Goal: Information Seeking & Learning: Learn about a topic

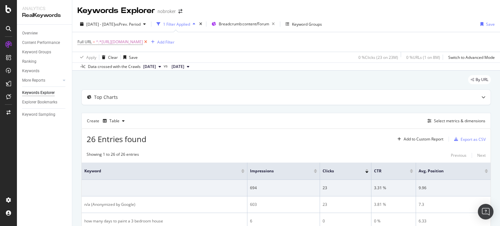
click at [149, 42] on icon at bounding box center [146, 42] width 6 height 7
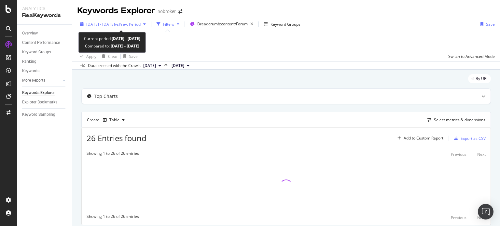
click at [104, 23] on span "[DATE] - [DATE]" at bounding box center [100, 24] width 29 height 6
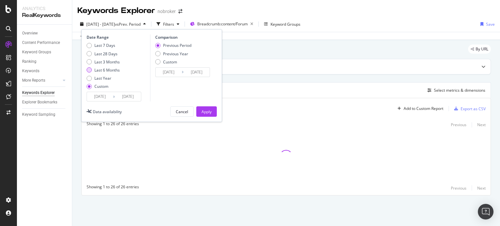
click at [112, 67] on div "Last 6 Months" at bounding box center [106, 70] width 25 height 6
type input "[DATE]"
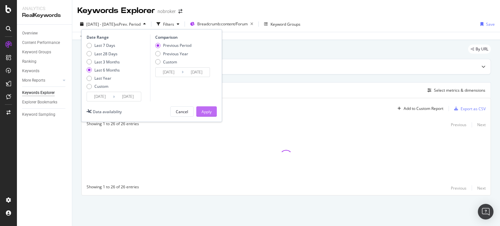
click at [204, 111] on div "Apply" at bounding box center [207, 112] width 10 height 6
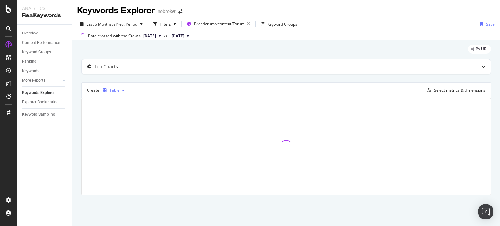
click at [108, 89] on div "button" at bounding box center [104, 91] width 9 height 4
click at [121, 110] on div "Trend" at bounding box center [121, 112] width 11 height 6
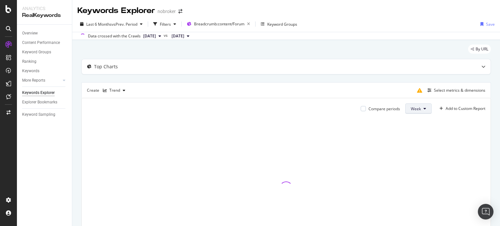
click at [418, 106] on button "Week" at bounding box center [419, 109] width 26 height 10
click at [417, 107] on button "Week" at bounding box center [419, 109] width 26 height 10
click at [414, 145] on span "Month" at bounding box center [412, 146] width 12 height 6
click at [440, 90] on div "Select metrics & dimensions" at bounding box center [459, 91] width 51 height 6
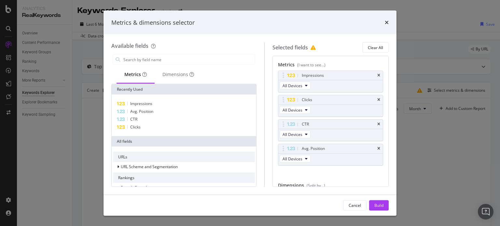
scroll to position [35, 0]
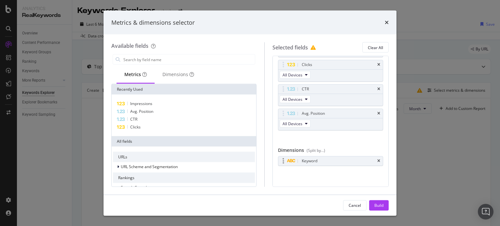
click at [374, 163] on div "Keyword" at bounding box center [331, 161] width 105 height 9
click at [378, 161] on icon "times" at bounding box center [379, 161] width 3 height 4
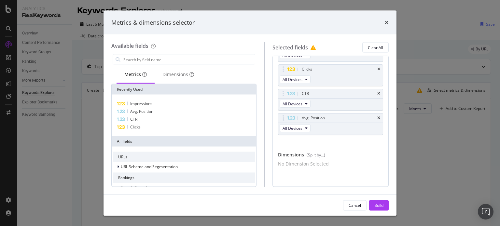
scroll to position [34, 0]
click at [165, 67] on div "Dimensions" at bounding box center [178, 75] width 47 height 18
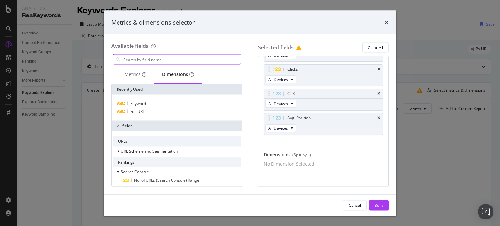
click at [152, 62] on input "modal" at bounding box center [182, 60] width 118 height 10
click at [136, 73] on div "Metrics" at bounding box center [135, 74] width 22 height 7
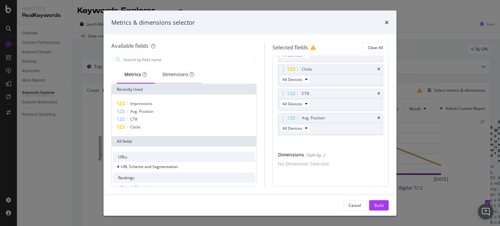
click at [168, 78] on div "Dimensions" at bounding box center [178, 75] width 47 height 18
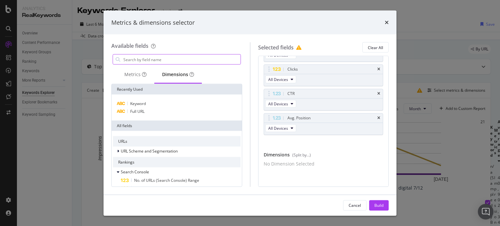
click at [152, 60] on input "modal" at bounding box center [182, 60] width 118 height 10
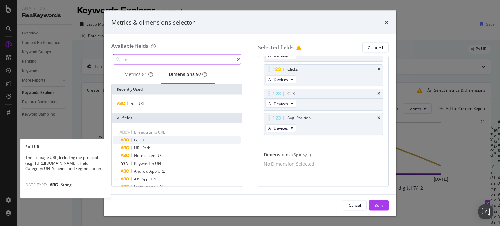
type input "url"
click at [135, 141] on span "Full" at bounding box center [137, 140] width 7 height 6
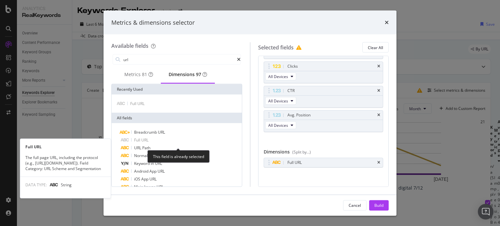
scroll to position [35, 0]
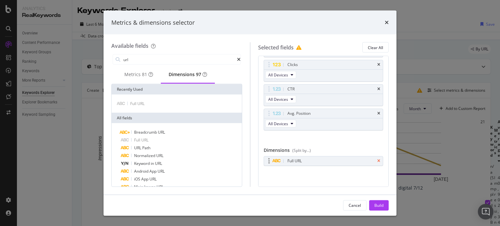
click at [378, 160] on icon "times" at bounding box center [379, 161] width 3 height 4
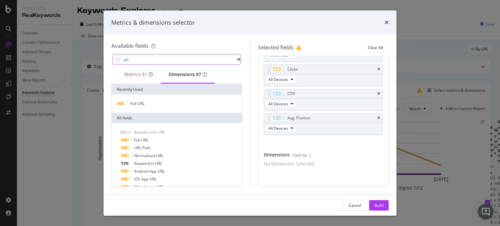
click at [145, 60] on input "url" at bounding box center [180, 60] width 114 height 10
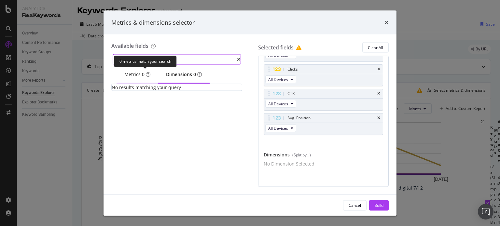
type input "no of kew"
click at [142, 78] on span "0" at bounding box center [143, 74] width 3 height 7
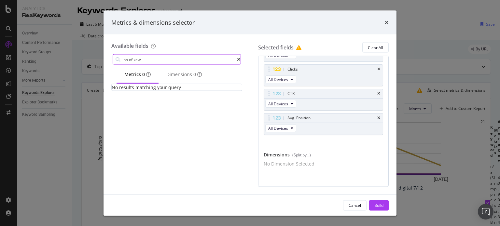
click at [147, 56] on input "no of kew" at bounding box center [180, 60] width 114 height 10
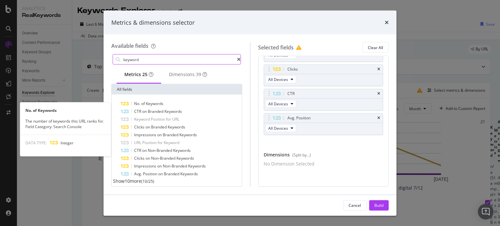
type input "keyword"
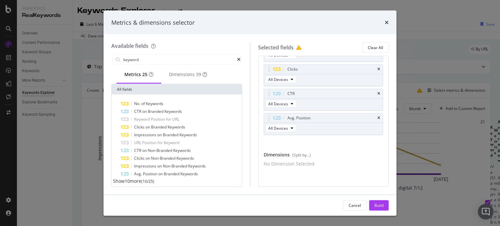
click at [154, 102] on div "No. of Keywords CTR on Branded Keywords Keyword Position for URL Clicks on Bran…" at bounding box center [177, 142] width 130 height 95
click at [151, 104] on span "Keywords" at bounding box center [155, 104] width 18 height 6
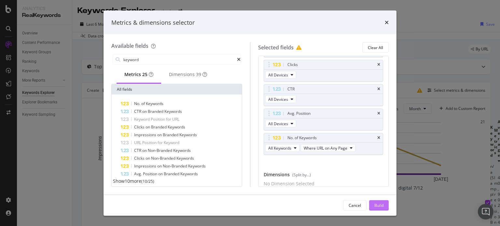
click at [376, 209] on div "Build" at bounding box center [379, 206] width 9 height 10
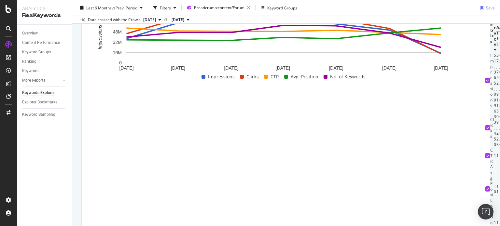
scroll to position [59, 0]
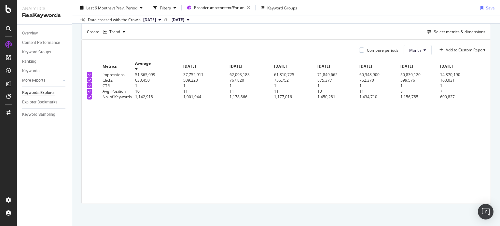
drag, startPoint x: 154, startPoint y: 102, endPoint x: 84, endPoint y: 111, distance: 70.1
click at [84, 111] on div "Compare periods Month Add to Custom Report Metrics Average [DATE] [DATE] [DATE]…" at bounding box center [286, 122] width 409 height 164
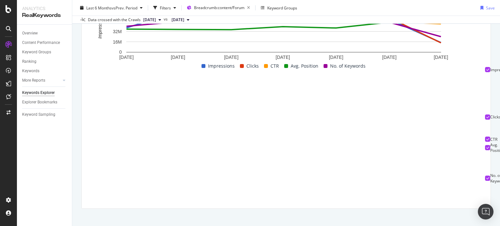
scroll to position [0, 0]
click at [166, 7] on div "Filters" at bounding box center [165, 8] width 11 height 6
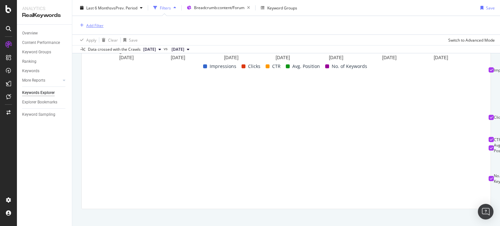
click at [90, 24] on div "Add Filter" at bounding box center [94, 25] width 17 height 6
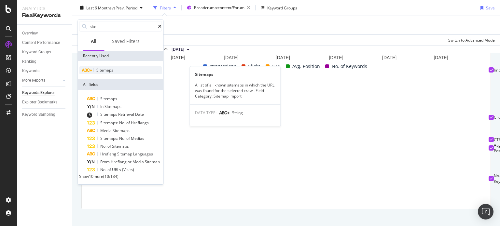
type input "site"
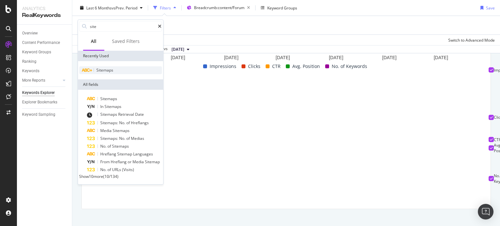
click at [111, 70] on span "Sitemaps" at bounding box center [104, 70] width 17 height 6
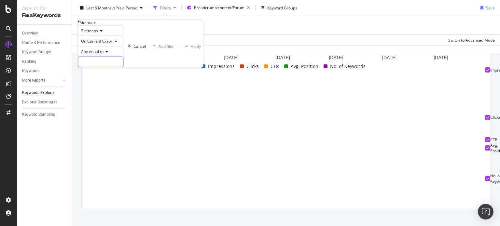
click at [123, 67] on input "text" at bounding box center [100, 62] width 45 height 10
click at [107, 73] on span "[URL][DOMAIN_NAME]" at bounding box center [93, 71] width 27 height 6
type input "[URL][DOMAIN_NAME]"
click at [194, 49] on div "Apply" at bounding box center [199, 47] width 10 height 6
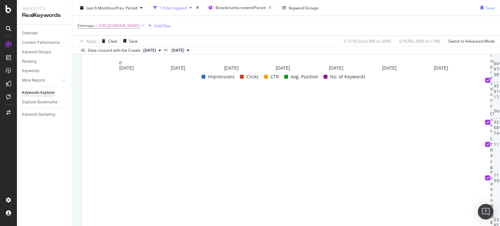
scroll to position [0, 19]
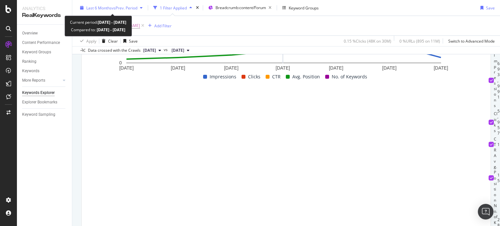
click at [111, 7] on span "Last 6 Months" at bounding box center [98, 8] width 25 height 6
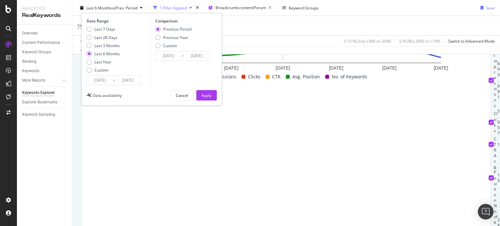
click at [127, 81] on input "[DATE]" at bounding box center [128, 80] width 26 height 9
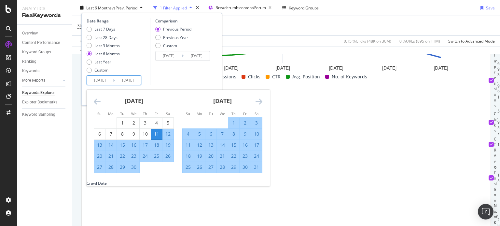
click at [258, 101] on icon "Move forward to switch to the next month." at bounding box center [259, 102] width 7 height 8
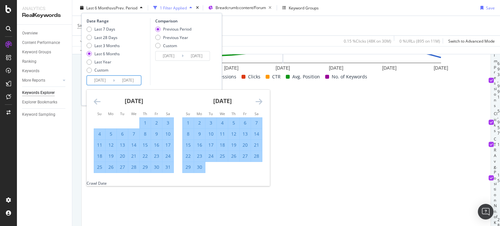
click at [258, 101] on icon "Move forward to switch to the next month." at bounding box center [259, 102] width 7 height 8
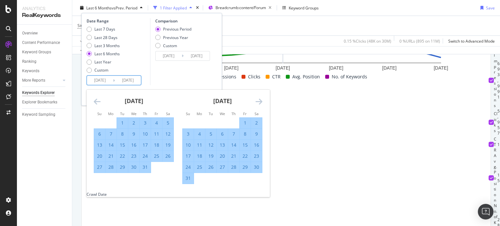
click at [258, 101] on icon "Move forward to switch to the next month." at bounding box center [259, 102] width 7 height 8
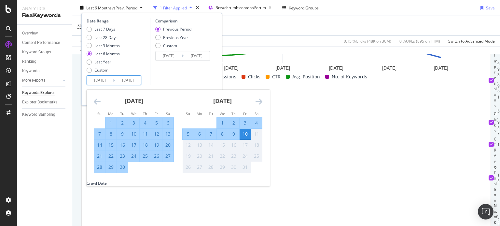
click at [258, 101] on icon "Move forward to switch to the next month." at bounding box center [259, 102] width 7 height 8
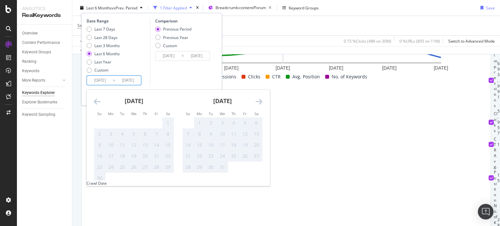
click at [94, 102] on icon "Move backward to switch to the previous month." at bounding box center [97, 102] width 7 height 8
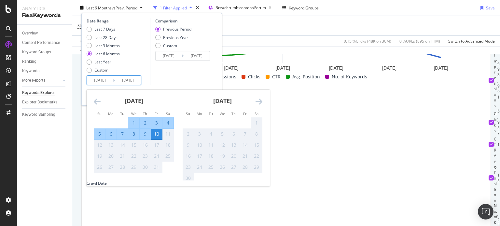
click at [96, 80] on input "[DATE]" at bounding box center [100, 80] width 26 height 9
click at [134, 122] on div "1" at bounding box center [133, 123] width 11 height 7
type input "[DATE]"
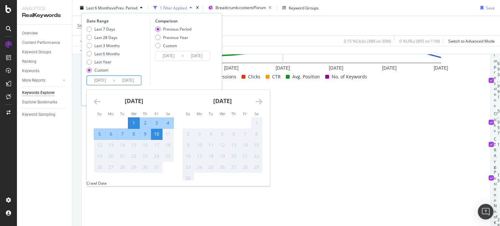
click at [100, 99] on icon "Move backward to switch to the previous month." at bounding box center [97, 102] width 7 height 8
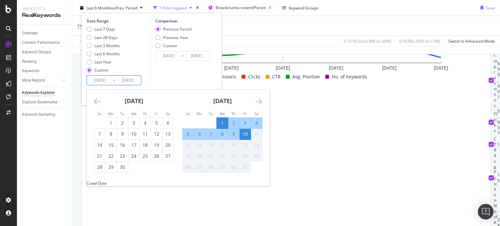
click at [171, 77] on div "Comparison Previous Period Previous Year Custom [DATE] Navigate forward to inte…" at bounding box center [181, 51] width 62 height 67
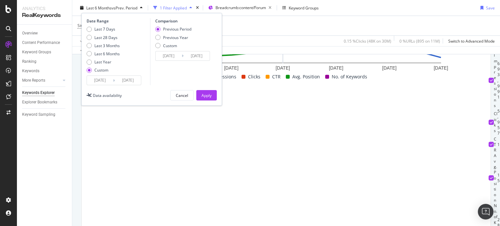
click at [129, 80] on input "[DATE]" at bounding box center [128, 80] width 26 height 9
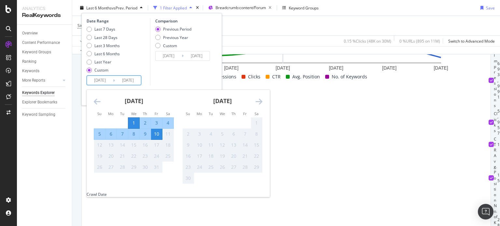
click at [167, 75] on div "Comparison Previous Period Previous Year Custom [DATE] Navigate forward to inte…" at bounding box center [181, 51] width 62 height 67
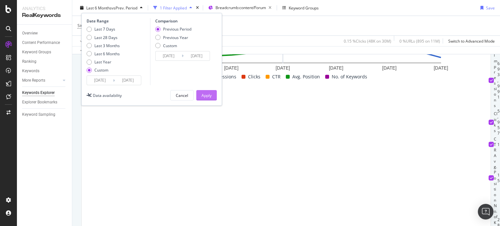
click at [209, 95] on div "Apply" at bounding box center [207, 96] width 10 height 6
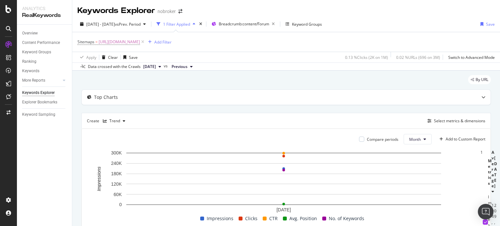
click at [156, 66] on span "[DATE]" at bounding box center [149, 67] width 13 height 6
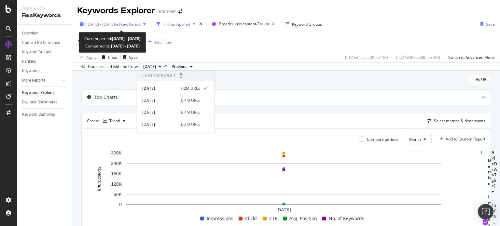
click at [132, 25] on span "vs Prev. Period" at bounding box center [128, 24] width 26 height 6
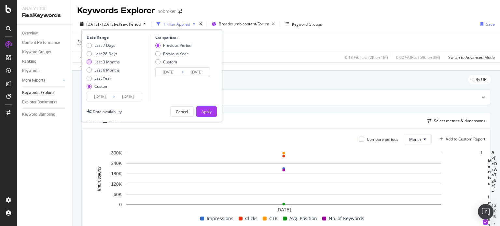
click at [107, 62] on div "Last 3 Months" at bounding box center [106, 62] width 25 height 6
type input "[DATE]"
click at [208, 108] on div "Apply" at bounding box center [207, 112] width 10 height 10
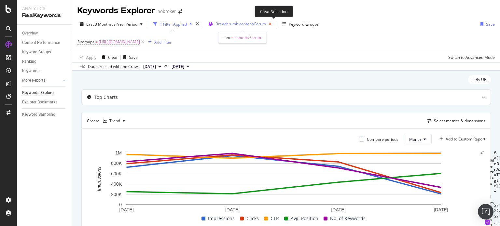
click at [273, 23] on icon "button" at bounding box center [270, 24] width 8 height 9
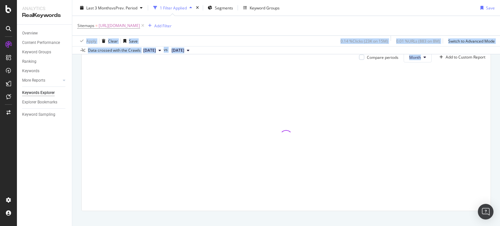
scroll to position [89, 0]
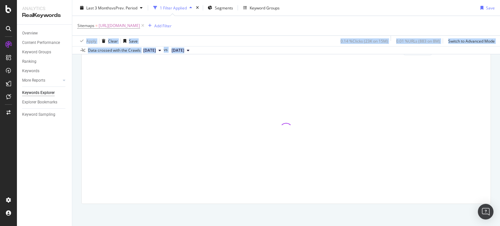
drag, startPoint x: 500, startPoint y: 27, endPoint x: 500, endPoint y: 136, distance: 108.8
click at [500, 136] on div "Keywords Explorer nobroker Last 3 Months vs Prev. Period 1 Filter Applied Segme…" at bounding box center [286, 113] width 428 height 226
click at [270, 35] on div "Sitemaps = [URL][DOMAIN_NAME] Add Filter" at bounding box center [287, 26] width 418 height 20
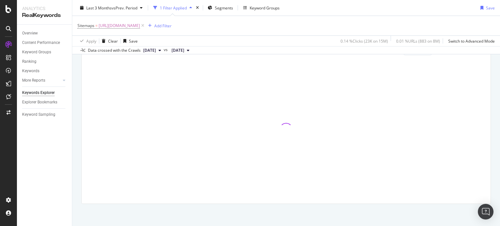
click at [156, 50] on span "[DATE]" at bounding box center [149, 51] width 13 height 6
click at [258, 36] on div "Apply Clear Save 0.14 % Clicks ( 23K on 15M ) 0.01 % URLs ( 883 on 8M ) Switch …" at bounding box center [286, 41] width 428 height 11
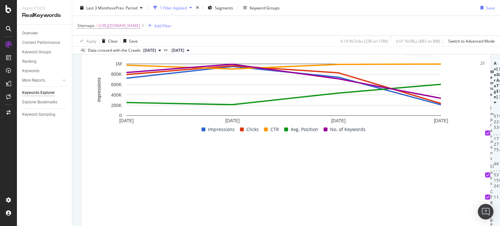
scroll to position [142, 0]
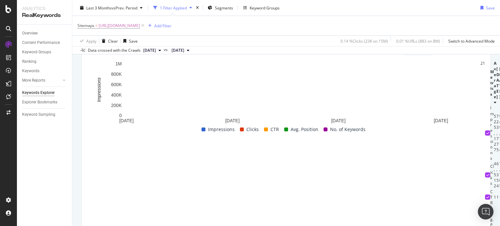
drag, startPoint x: 204, startPoint y: 98, endPoint x: 89, endPoint y: 112, distance: 116.2
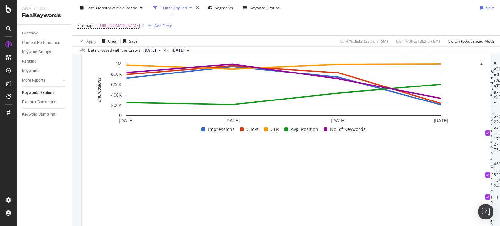
click at [485, 112] on table "Metrics Average [DATE] [DATE] [DATE] [DATE] Impressions 525,127 723,775 949,714…" at bounding box center [496, 189] width 23 height 257
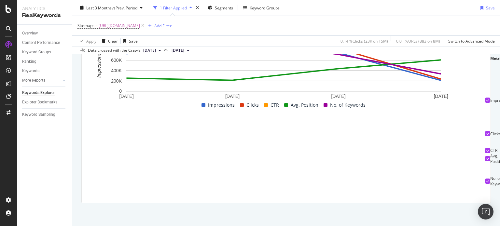
drag, startPoint x: 398, startPoint y: 135, endPoint x: 423, endPoint y: 137, distance: 24.2
copy div "6,621"
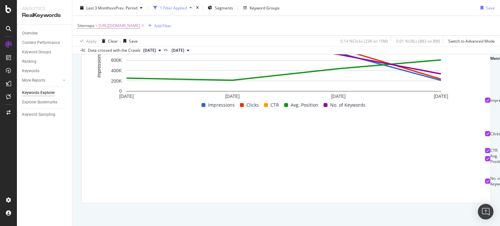
drag, startPoint x: 396, startPoint y: 117, endPoint x: 407, endPoint y: 117, distance: 10.7
click at [156, 50] on span "[DATE]" at bounding box center [149, 51] width 13 height 6
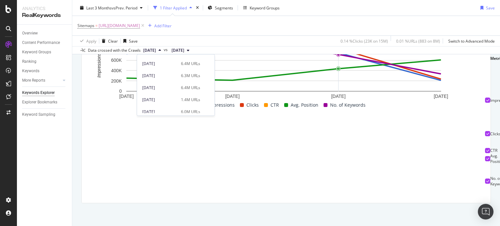
scroll to position [38, 0]
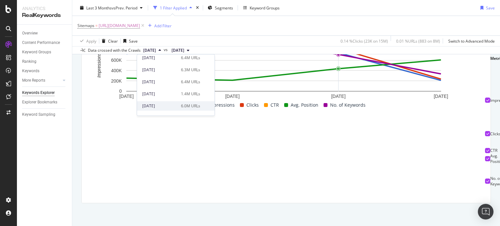
click at [181, 105] on div "6.0M URLs" at bounding box center [190, 106] width 19 height 6
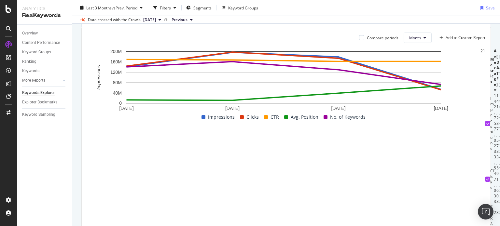
scroll to position [111, 0]
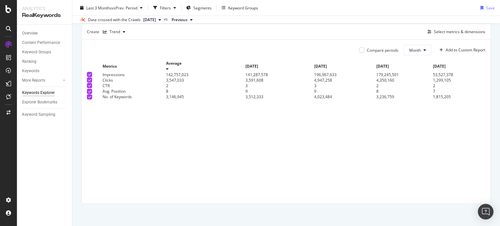
drag, startPoint x: 202, startPoint y: 103, endPoint x: 143, endPoint y: 105, distance: 59.3
click at [143, 72] on th "Metrics" at bounding box center [135, 66] width 64 height 11
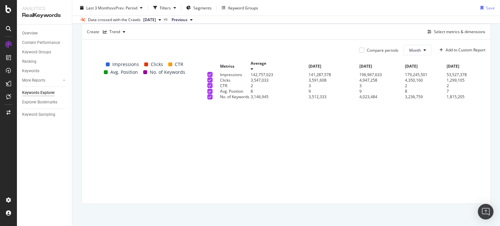
scroll to position [107, 0]
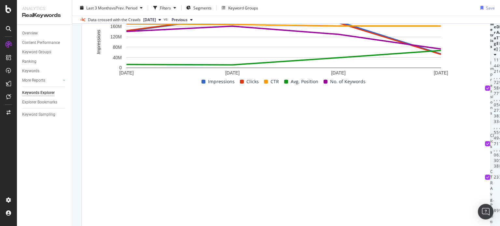
drag, startPoint x: 228, startPoint y: 105, endPoint x: 190, endPoint y: 106, distance: 38.1
click at [494, 57] on th "Average" at bounding box center [495, 35] width 3 height 45
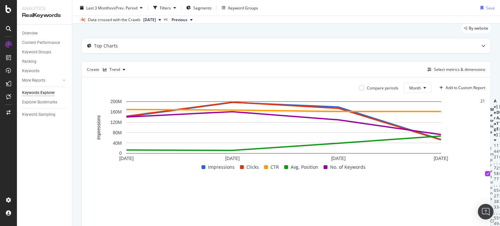
scroll to position [0, 0]
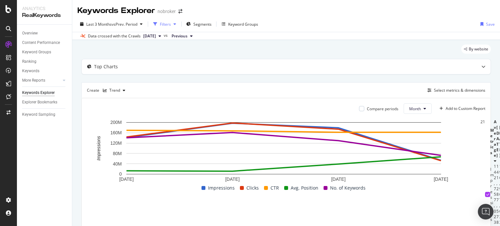
click at [169, 25] on div "Filters" at bounding box center [165, 24] width 11 height 6
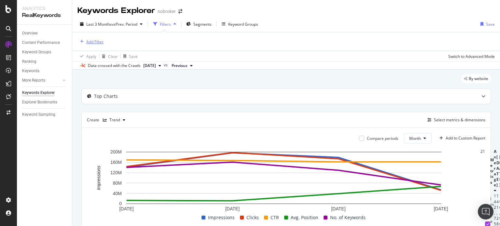
click at [102, 43] on div "Add Filter" at bounding box center [94, 42] width 17 height 6
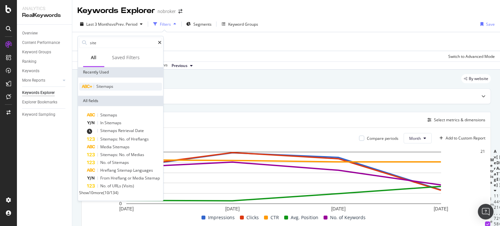
type input "site"
click at [104, 83] on div "Sitemaps" at bounding box center [120, 87] width 83 height 8
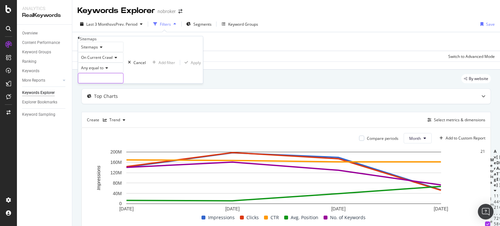
click at [113, 83] on input "text" at bounding box center [100, 79] width 45 height 10
click at [104, 90] on span "[URL][DOMAIN_NAME]" at bounding box center [92, 87] width 24 height 6
type input "[URL][DOMAIN_NAME]"
click at [194, 65] on div "Apply" at bounding box center [199, 63] width 10 height 6
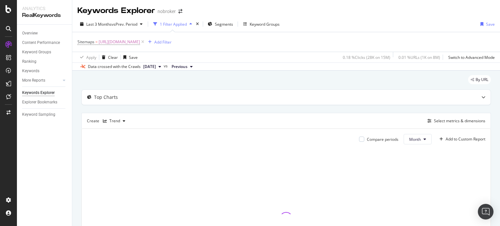
click at [410, 16] on div "Keywords Explorer nobroker" at bounding box center [286, 8] width 428 height 16
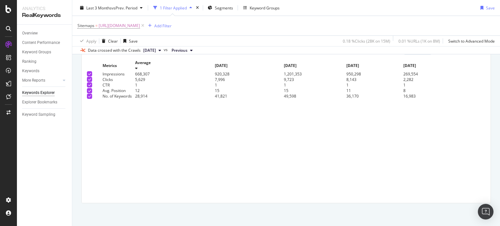
scroll to position [142, 0]
drag, startPoint x: 203, startPoint y: 99, endPoint x: 90, endPoint y: 107, distance: 113.0
click at [90, 71] on tr "Metrics Average [DATE] [DATE] [DATE] [DATE]" at bounding box center [272, 65] width 370 height 11
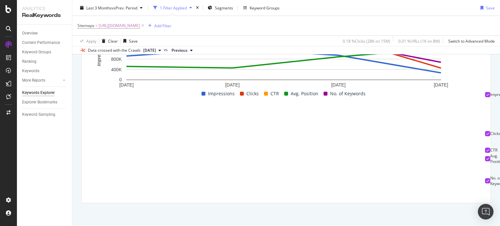
drag, startPoint x: 405, startPoint y: 135, endPoint x: 422, endPoint y: 134, distance: 17.0
drag, startPoint x: 397, startPoint y: 117, endPoint x: 417, endPoint y: 119, distance: 19.6
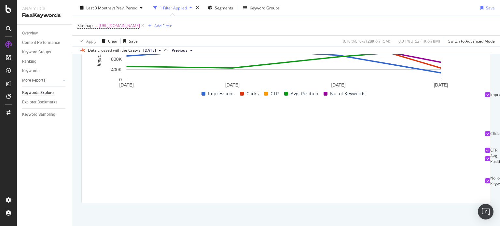
copy div "950,298"
drag, startPoint x: 403, startPoint y: 140, endPoint x: 423, endPoint y: 138, distance: 20.6
copy div "8,143"
click at [146, 27] on icon at bounding box center [143, 25] width 6 height 7
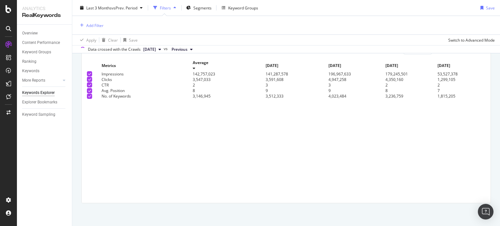
scroll to position [141, 0]
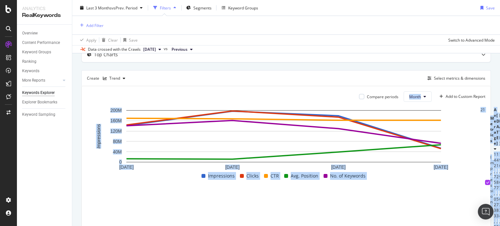
drag, startPoint x: 500, startPoint y: 131, endPoint x: 498, endPoint y: 71, distance: 59.7
click at [498, 71] on div "Keywords Explorer nobroker Last 3 Months vs Prev. Period Filters Segments Keywo…" at bounding box center [286, 113] width 428 height 226
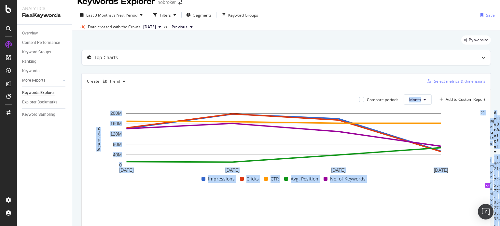
click at [447, 80] on div "Select metrics & dimensions" at bounding box center [459, 82] width 51 height 6
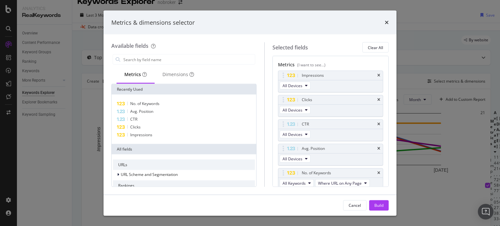
scroll to position [58, 0]
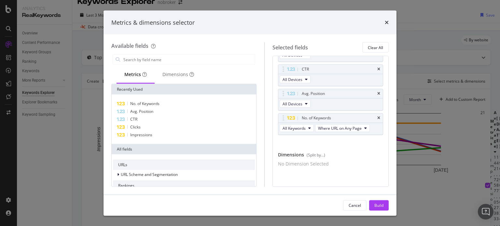
click at [416, 72] on div "Metrics & dimensions selector Available fields Metrics Dimensions Recently Used…" at bounding box center [250, 113] width 500 height 226
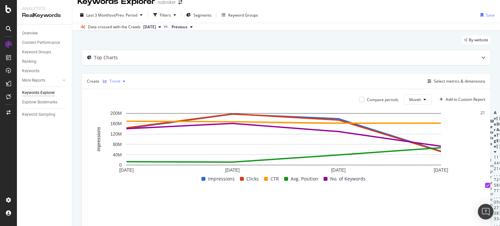
click at [110, 80] on div "Trend" at bounding box center [114, 81] width 11 height 4
click at [116, 91] on div "Table" at bounding box center [121, 92] width 10 height 6
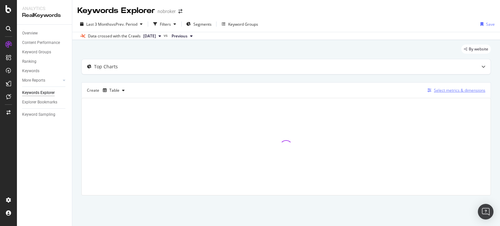
click at [461, 90] on div "Select metrics & dimensions" at bounding box center [459, 91] width 51 height 6
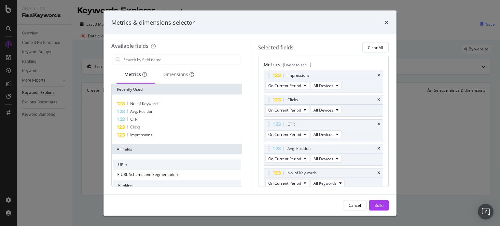
scroll to position [67, 0]
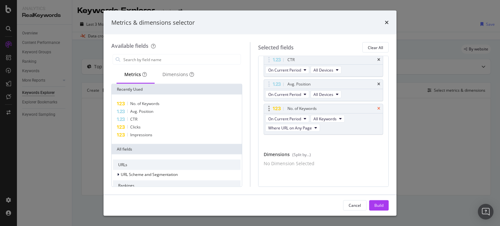
click at [378, 107] on icon "times" at bounding box center [379, 109] width 3 height 4
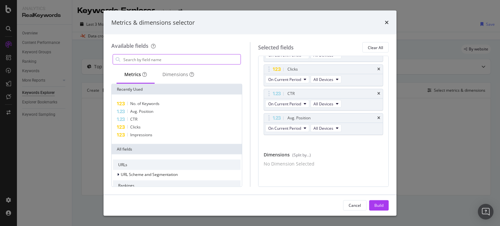
click at [193, 63] on input "modal" at bounding box center [182, 60] width 118 height 10
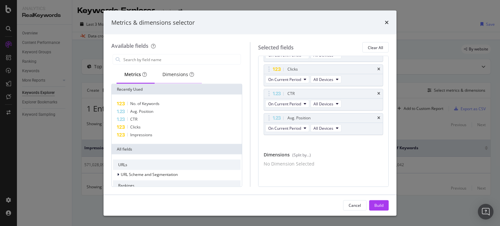
click at [174, 75] on div "Dimensions" at bounding box center [179, 74] width 32 height 7
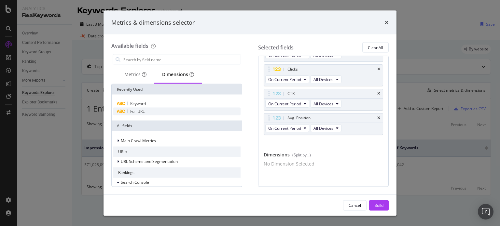
click at [148, 110] on div "Full URL" at bounding box center [177, 112] width 128 height 8
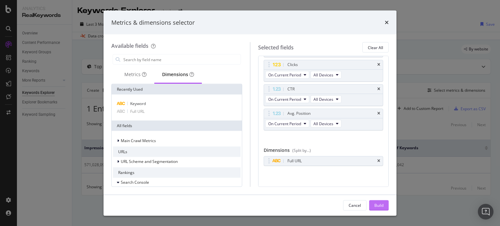
click at [377, 206] on div "Build" at bounding box center [379, 206] width 9 height 6
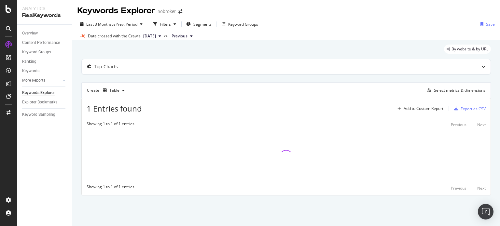
click at [156, 37] on span "[DATE]" at bounding box center [149, 36] width 13 height 6
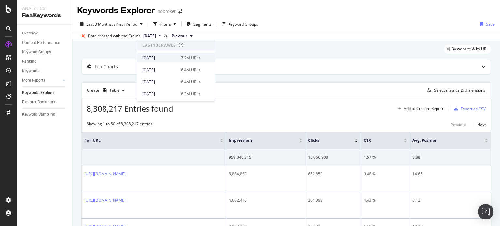
click at [161, 58] on div "[DATE]" at bounding box center [159, 58] width 35 height 6
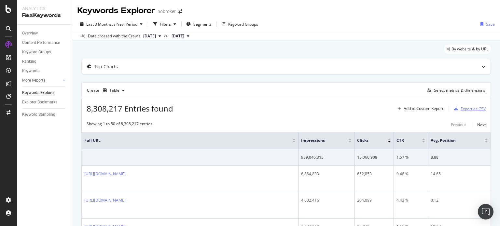
click at [466, 108] on div "Export as CSV" at bounding box center [473, 109] width 25 height 6
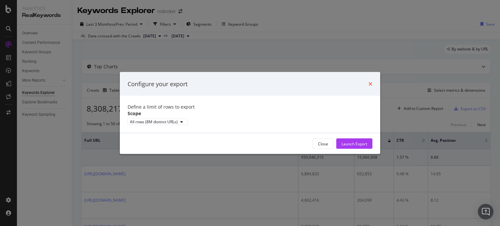
click at [371, 81] on icon "times" at bounding box center [371, 83] width 4 height 5
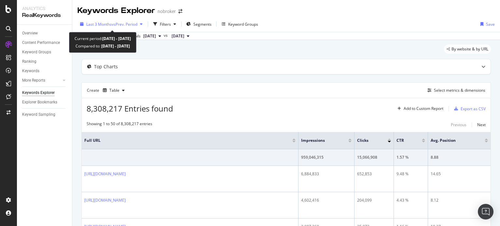
click at [101, 21] on span "Last 3 Months" at bounding box center [98, 24] width 25 height 6
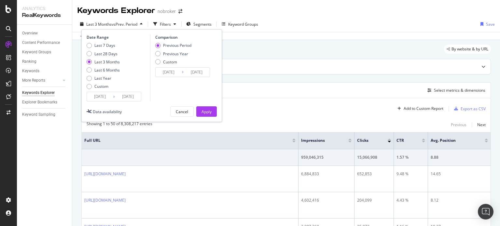
click at [126, 100] on input "[DATE]" at bounding box center [128, 96] width 26 height 9
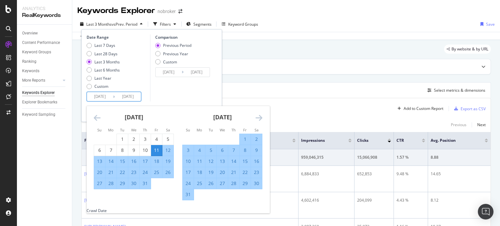
click at [258, 118] on icon "Move forward to switch to the next month." at bounding box center [259, 118] width 7 height 8
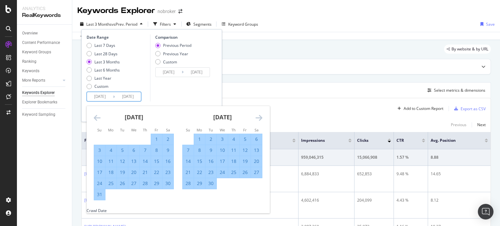
click at [258, 118] on icon "Move forward to switch to the next month." at bounding box center [259, 118] width 7 height 8
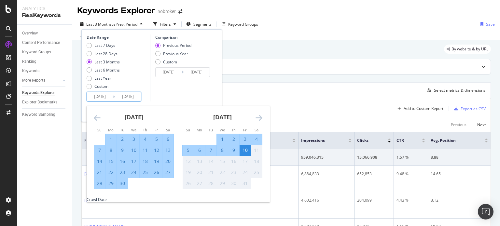
click at [102, 93] on input "[DATE]" at bounding box center [100, 96] width 26 height 9
click at [107, 136] on div "1" at bounding box center [111, 139] width 11 height 7
type input "[DATE]"
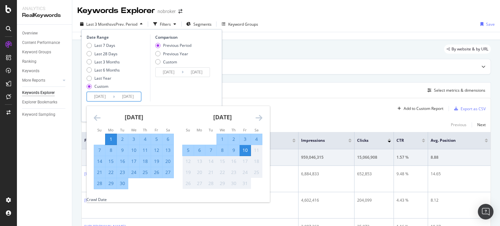
click at [124, 100] on input "[DATE]" at bounding box center [128, 96] width 26 height 9
click at [122, 185] on div "30" at bounding box center [122, 183] width 11 height 7
type input "[DATE]"
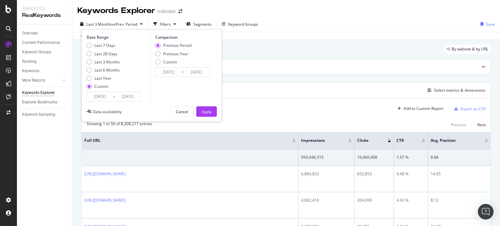
click at [162, 87] on div "Comparison Previous Period Previous Year Custom [DATE] Navigate forward to inte…" at bounding box center [181, 68] width 62 height 67
click at [130, 100] on input "[DATE]" at bounding box center [128, 96] width 26 height 9
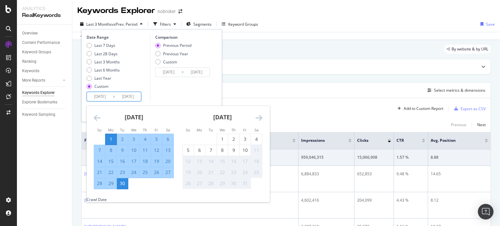
click at [175, 87] on div "Comparison Previous Period Previous Year Custom [DATE] Navigate forward to inte…" at bounding box center [181, 68] width 62 height 67
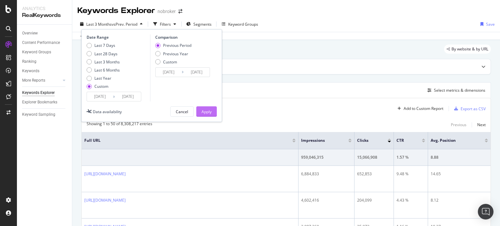
click at [205, 109] on div "Apply" at bounding box center [207, 112] width 10 height 6
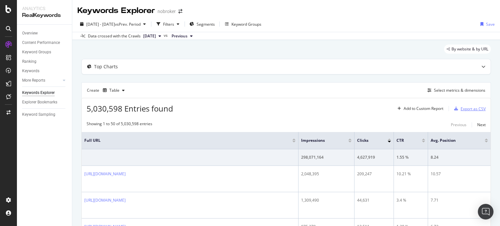
click at [473, 107] on div "Export as CSV" at bounding box center [473, 109] width 25 height 6
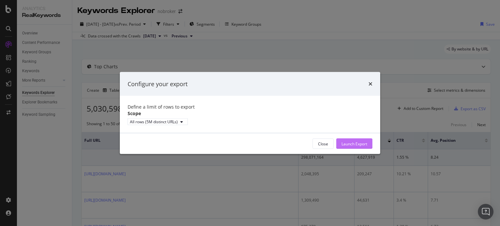
click at [351, 147] on div "Launch Export" at bounding box center [355, 144] width 26 height 6
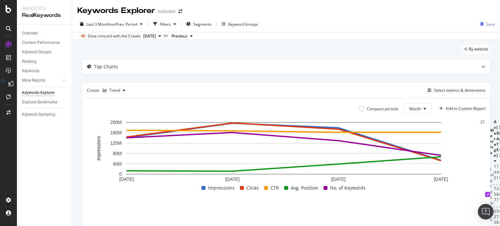
scroll to position [111, 0]
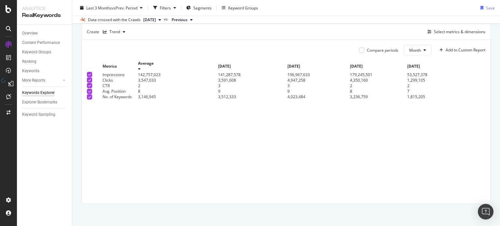
drag, startPoint x: 203, startPoint y: 100, endPoint x: 118, endPoint y: 109, distance: 84.8
click at [118, 72] on th "Metrics" at bounding box center [121, 66] width 36 height 11
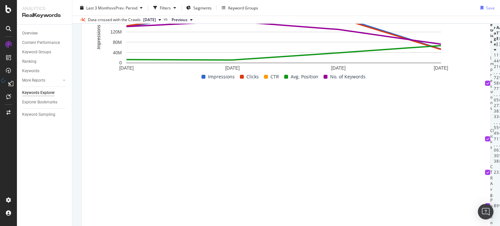
click at [500, 139] on td "1,299,105" at bounding box center [507, 139] width 3 height 50
click at [168, 7] on div "Filters" at bounding box center [165, 8] width 11 height 6
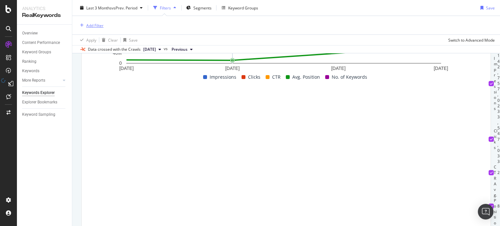
click at [102, 24] on div "Add Filter" at bounding box center [94, 25] width 17 height 6
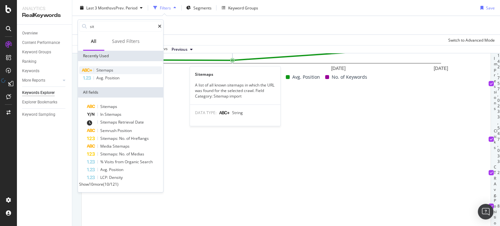
type input "sit"
click at [101, 69] on span "Sitemaps" at bounding box center [104, 70] width 17 height 6
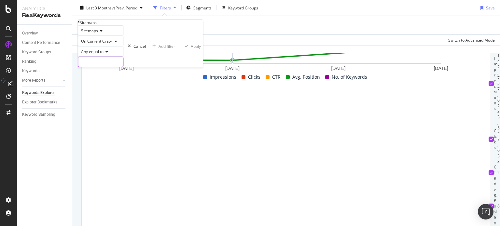
click at [103, 67] on input "text" at bounding box center [100, 62] width 45 height 10
click at [104, 73] on span "[URL][DOMAIN_NAME]" at bounding box center [92, 71] width 24 height 6
type input "[URL][DOMAIN_NAME]"
click at [194, 49] on div "Apply" at bounding box center [199, 47] width 10 height 6
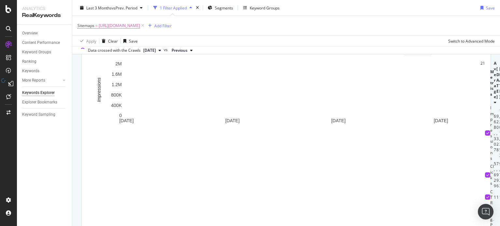
scroll to position [142, 0]
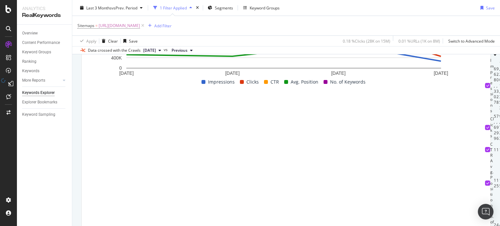
drag, startPoint x: 203, startPoint y: 101, endPoint x: 100, endPoint y: 115, distance: 104.2
click at [485, 115] on table "Metrics Average [DATE] [DATE] [DATE] [DATE] Impressions 668,307 920,328 1,201,3…" at bounding box center [496, 141] width 23 height 257
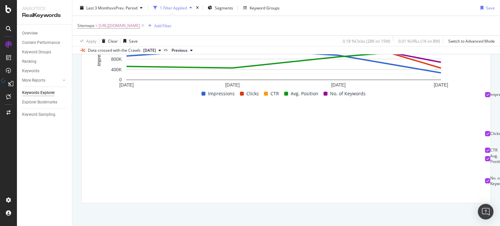
drag, startPoint x: 394, startPoint y: 133, endPoint x: 427, endPoint y: 134, distance: 33.9
click at [485, 134] on tr "Clicks 5,629 7,996 9,723 8,143 2,282" at bounding box center [506, 134] width 42 height 28
drag, startPoint x: 395, startPoint y: 118, endPoint x: 420, endPoint y: 120, distance: 25.1
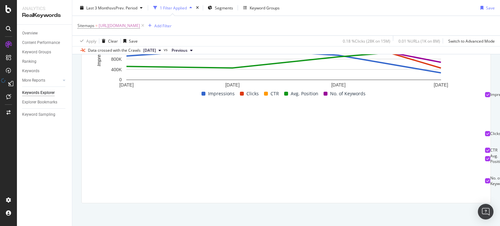
copy div "950,298"
drag, startPoint x: 405, startPoint y: 135, endPoint x: 419, endPoint y: 132, distance: 14.0
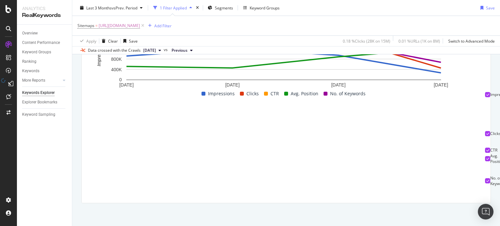
copy div "8,143"
drag, startPoint x: 458, startPoint y: 120, endPoint x: 477, endPoint y: 120, distance: 19.2
copy div "269,554"
click at [156, 48] on span "[DATE]" at bounding box center [149, 51] width 13 height 6
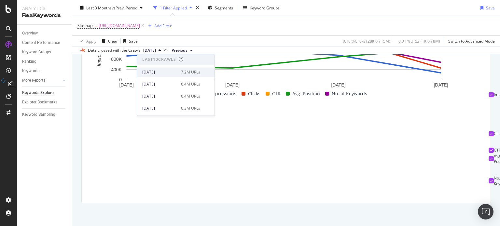
click at [161, 73] on div "[DATE]" at bounding box center [159, 72] width 35 height 6
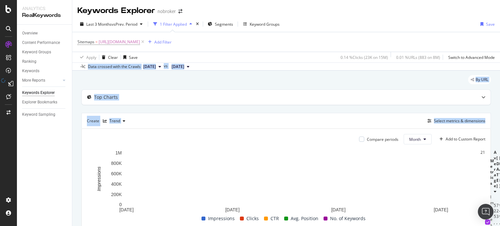
scroll to position [89, 0]
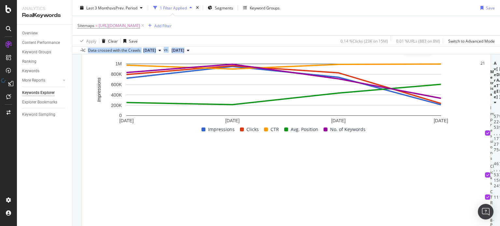
drag, startPoint x: 500, startPoint y: 60, endPoint x: 500, endPoint y: 171, distance: 111.1
click at [500, 171] on div "Keywords Explorer nobroker Last 3 Months vs Prev. Period 1 Filter Applied Segme…" at bounding box center [286, 113] width 428 height 226
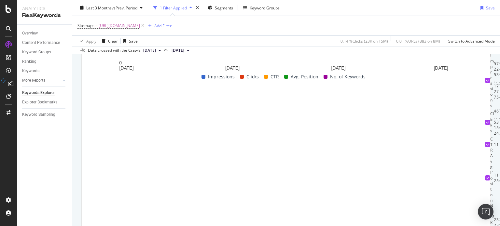
click at [437, 210] on div "By URL Top Charts Create Trend Select metrics & dimensions Compare periods Mont…" at bounding box center [286, 97] width 428 height 336
click at [156, 48] on span "[DATE]" at bounding box center [149, 51] width 13 height 6
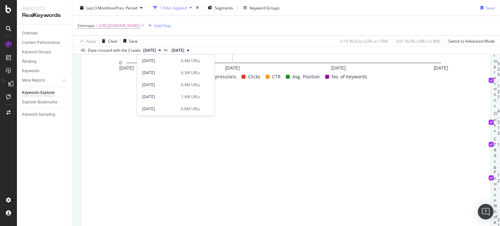
scroll to position [37, 0]
click at [170, 104] on div "[DATE] 6.0M URLs" at bounding box center [176, 107] width 78 height 9
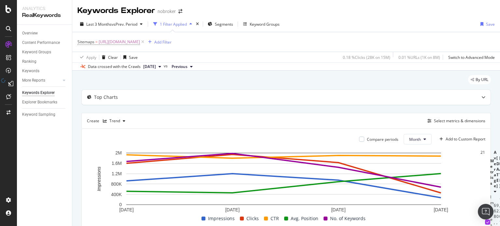
scroll to position [142, 0]
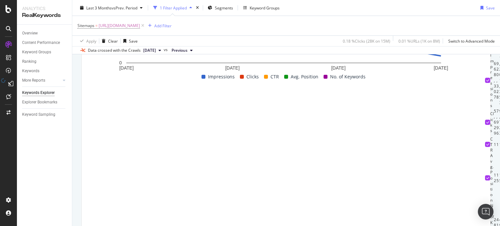
click at [485, 52] on tr "Metrics Average [DATE] [DATE] [DATE] [DATE]" at bounding box center [496, 30] width 23 height 45
click at [491, 52] on th "Metrics" at bounding box center [493, 30] width 4 height 45
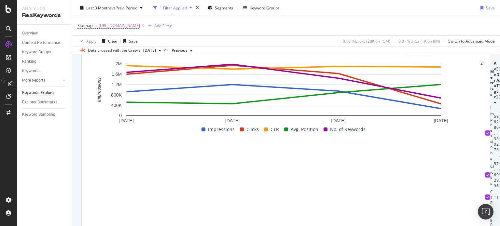
drag, startPoint x: 204, startPoint y: 100, endPoint x: 114, endPoint y: 107, distance: 90.2
click at [485, 107] on table "Metrics Average [DATE] [DATE] [DATE] [DATE] Impressions 668,307 920,328 1,201,3…" at bounding box center [496, 189] width 23 height 257
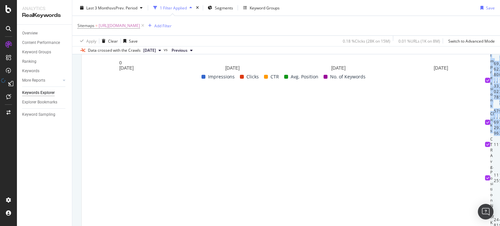
drag, startPoint x: 453, startPoint y: 134, endPoint x: 481, endPoint y: 135, distance: 27.4
click at [481, 135] on div "Compare periods Month Add to Custom Report [DATE] [DATE] [DATE] [DATE] 0 400K 8…" at bounding box center [286, 114] width 409 height 254
click at [500, 136] on div "2,282" at bounding box center [507, 122] width 3 height 28
drag, startPoint x: 463, startPoint y: 135, endPoint x: 477, endPoint y: 134, distance: 13.4
click at [500, 134] on td "2,282" at bounding box center [507, 122] width 3 height 28
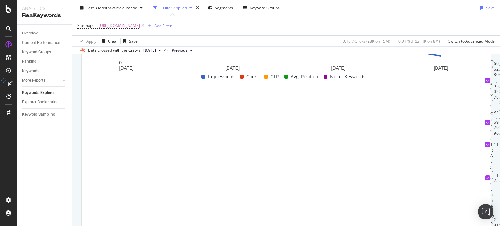
click at [500, 108] on td "269,554" at bounding box center [507, 80] width 3 height 56
drag, startPoint x: 459, startPoint y: 121, endPoint x: 476, endPoint y: 119, distance: 17.4
click at [500, 108] on td "269,554" at bounding box center [507, 80] width 3 height 56
copy div "269,554"
click at [500, 132] on td "2,282" at bounding box center [507, 122] width 3 height 28
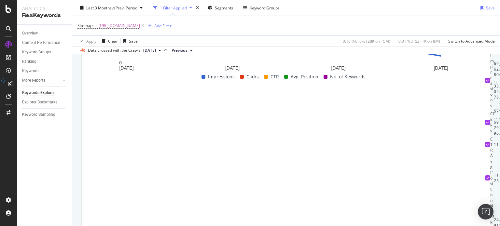
drag, startPoint x: 461, startPoint y: 134, endPoint x: 478, endPoint y: 136, distance: 17.1
click at [500, 136] on td "2,282" at bounding box center [507, 122] width 3 height 28
copy div "2,282"
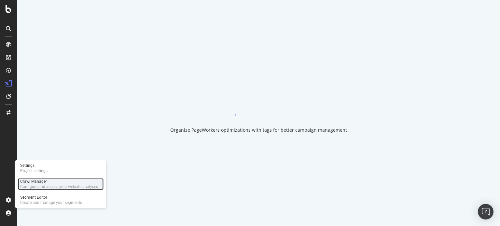
click at [33, 183] on div "Crawl Manager" at bounding box center [59, 181] width 78 height 5
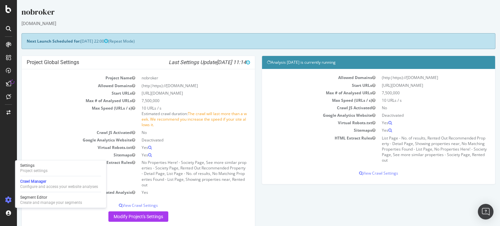
drag, startPoint x: 200, startPoint y: 65, endPoint x: 227, endPoint y: 64, distance: 27.1
click at [227, 64] on icon "Last Settings Update 2025-10-13 11:14" at bounding box center [209, 62] width 81 height 7
click at [208, 101] on td "7,500,000" at bounding box center [194, 100] width 112 height 7
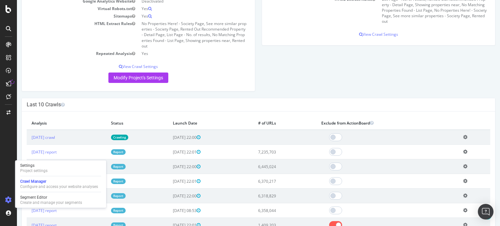
scroll to position [144, 0]
